Goal: Transaction & Acquisition: Purchase product/service

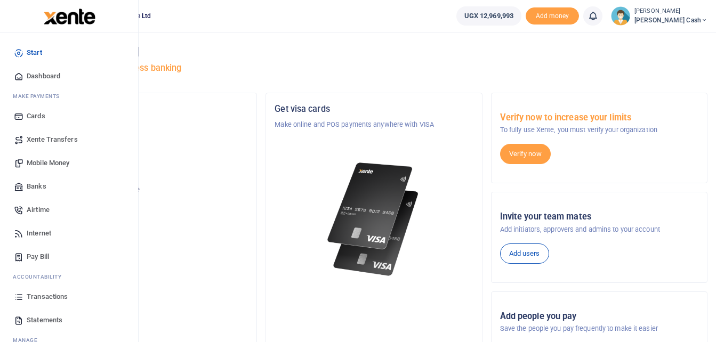
click at [48, 164] on span "Mobile Money" at bounding box center [48, 163] width 43 height 11
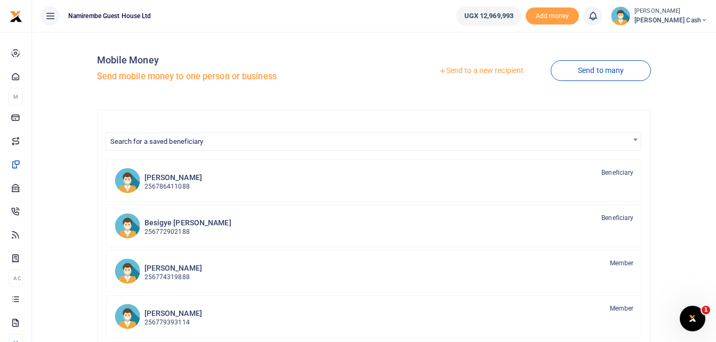
click at [478, 71] on link "Send to a new recipient" at bounding box center [481, 70] width 139 height 19
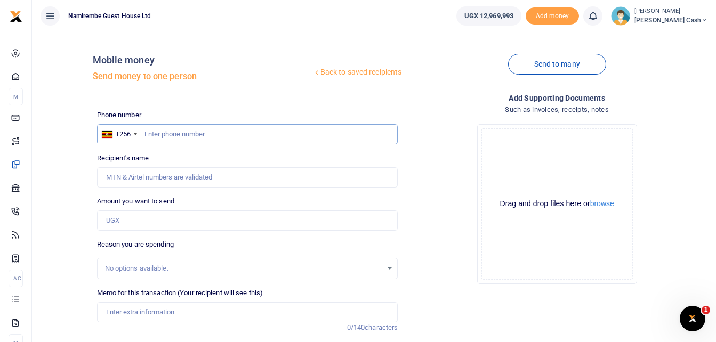
click at [154, 132] on input "text" at bounding box center [247, 134] width 301 height 20
type input "0775305578"
type input "Tony Kamede"
type input "0775305578"
click at [109, 225] on input "Amount you want to send" at bounding box center [247, 221] width 301 height 20
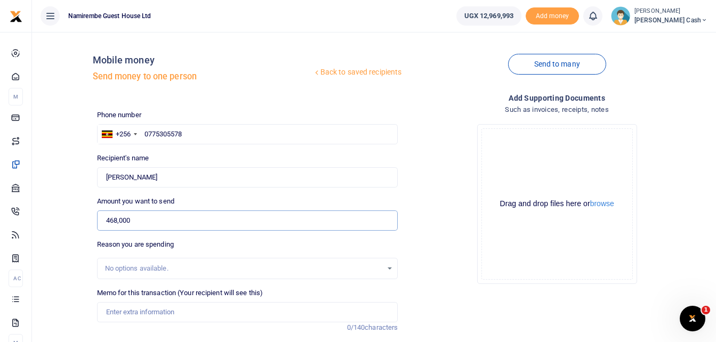
type input "468,000"
click at [118, 312] on input "Memo for this transaction (Your recipient will see this)" at bounding box center [247, 312] width 301 height 20
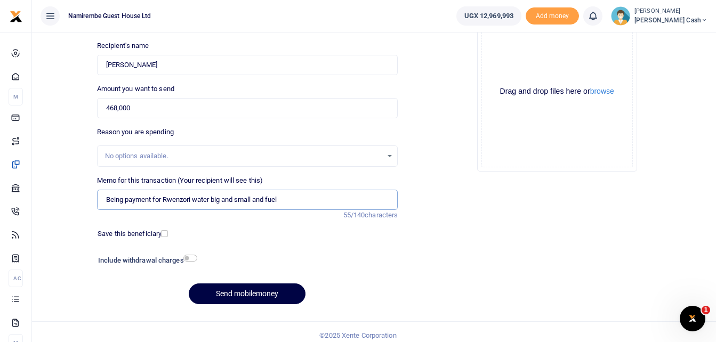
scroll to position [119, 0]
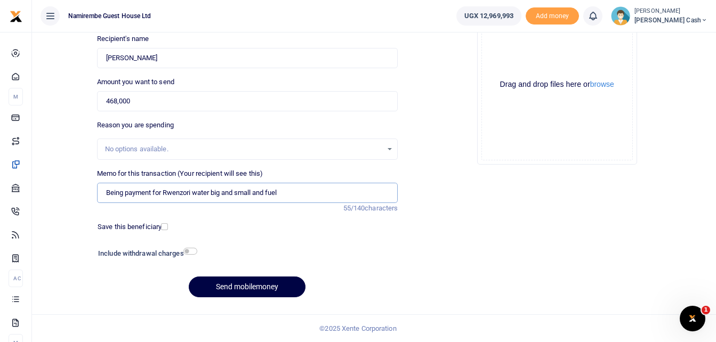
type input "Being payment for Rwenzori water big and small and fuel"
click at [188, 252] on input "checkbox" at bounding box center [190, 251] width 14 height 7
checkbox input "true"
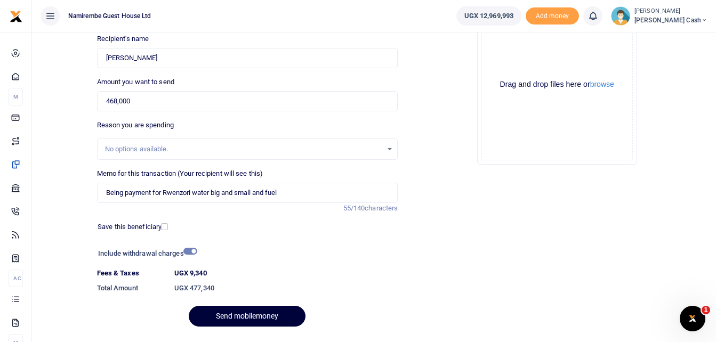
click at [253, 314] on button "Send mobilemoney" at bounding box center [247, 316] width 117 height 21
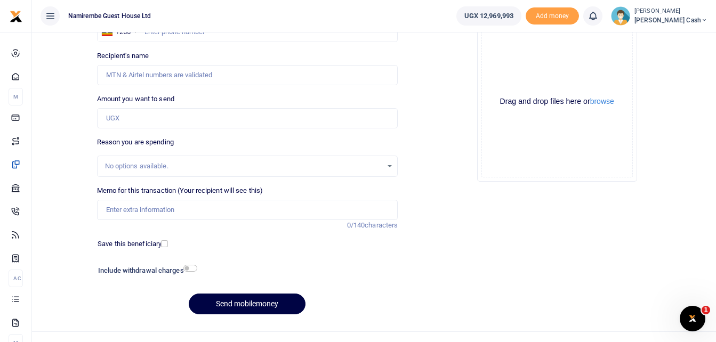
scroll to position [107, 0]
